Goal: Task Accomplishment & Management: Manage account settings

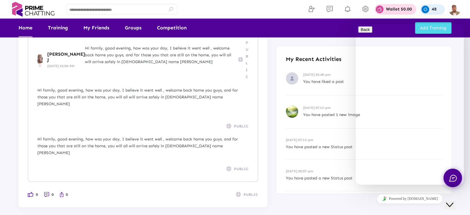
scroll to position [1362, 0]
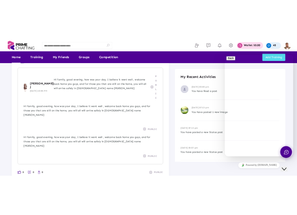
scroll to position [1343, 0]
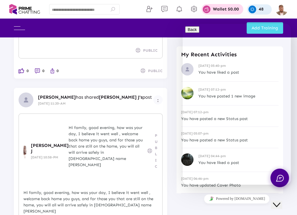
click at [281, 201] on button "Close Chat This icon closes the chat window." at bounding box center [276, 205] width 11 height 8
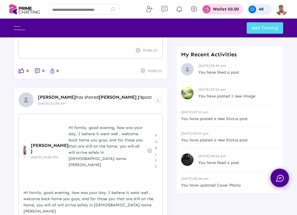
click at [140, 125] on div "Hi family, good evening, how was your day, I believe it went well , welcome bac…" at bounding box center [108, 146] width 78 height 43
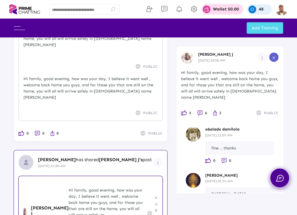
scroll to position [1312, 0]
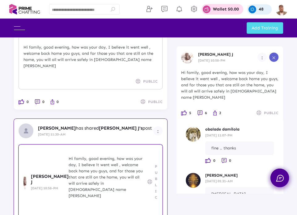
click at [224, 9] on p "Wallet $0.00" at bounding box center [226, 9] width 26 height 4
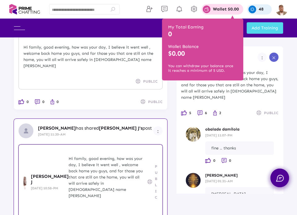
click at [203, 50] on h3 "$0.00" at bounding box center [202, 53] width 69 height 8
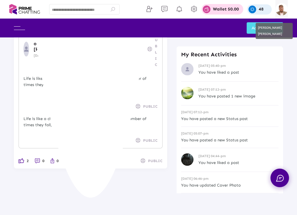
click at [281, 7] on img at bounding box center [281, 9] width 12 height 12
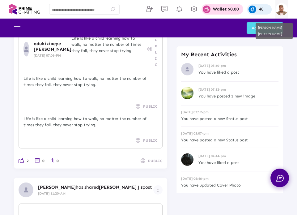
click at [283, 7] on img at bounding box center [281, 9] width 12 height 12
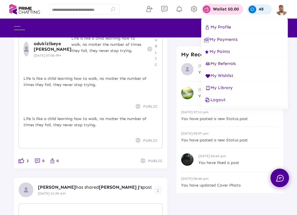
click at [215, 98] on span "Logout" at bounding box center [215, 99] width 22 height 5
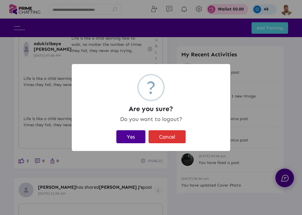
click at [129, 132] on button "Yes" at bounding box center [130, 136] width 29 height 13
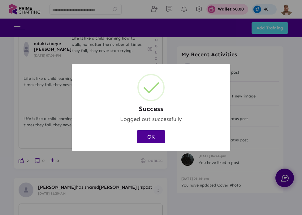
click at [157, 133] on button "OK" at bounding box center [151, 136] width 28 height 13
